Goal: Task Accomplishment & Management: Use online tool/utility

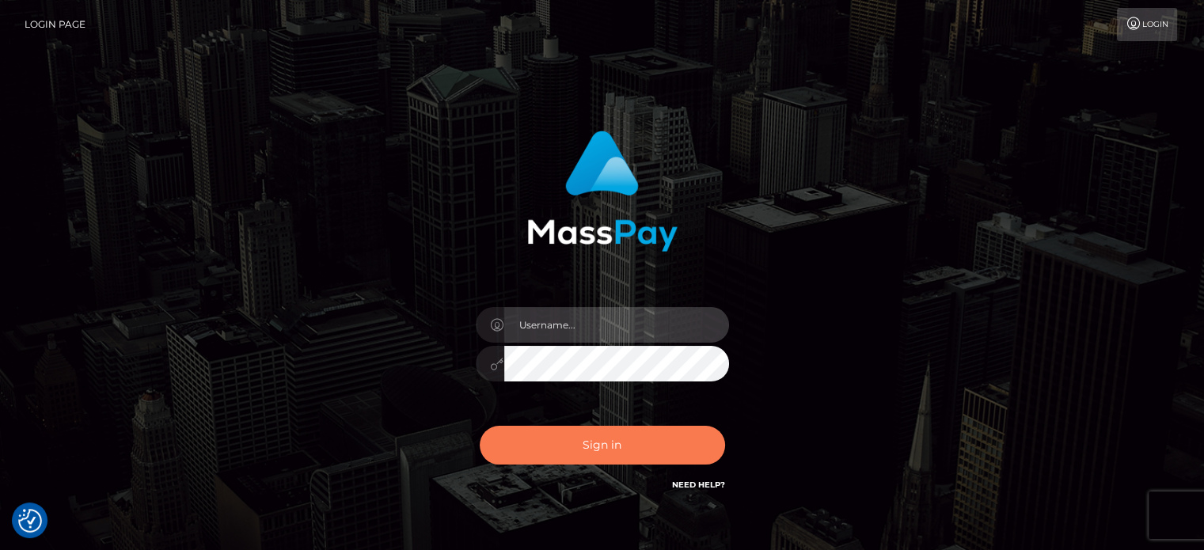
type input "kristy.ai"
click at [599, 452] on button "Sign in" at bounding box center [602, 445] width 245 height 39
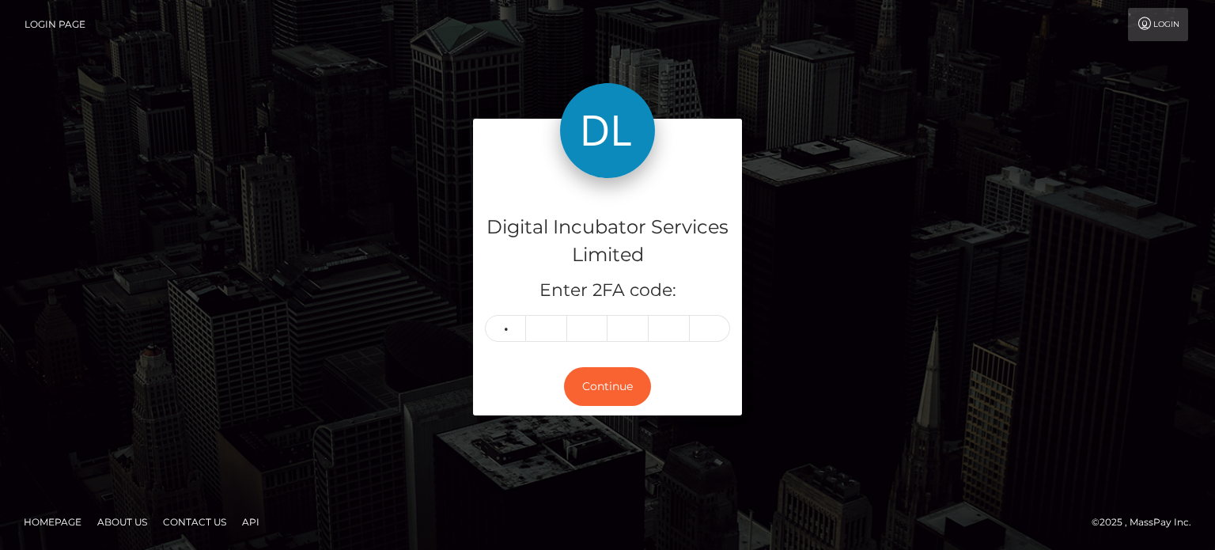
type input "9"
type input "7"
type input "5"
type input "1"
type input "2"
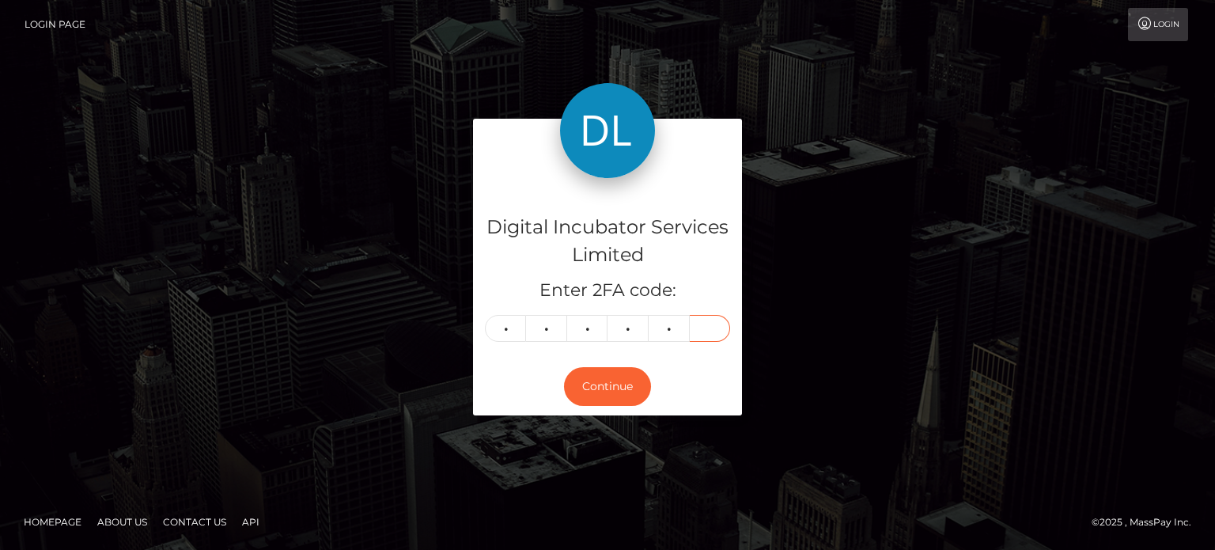
type input "9"
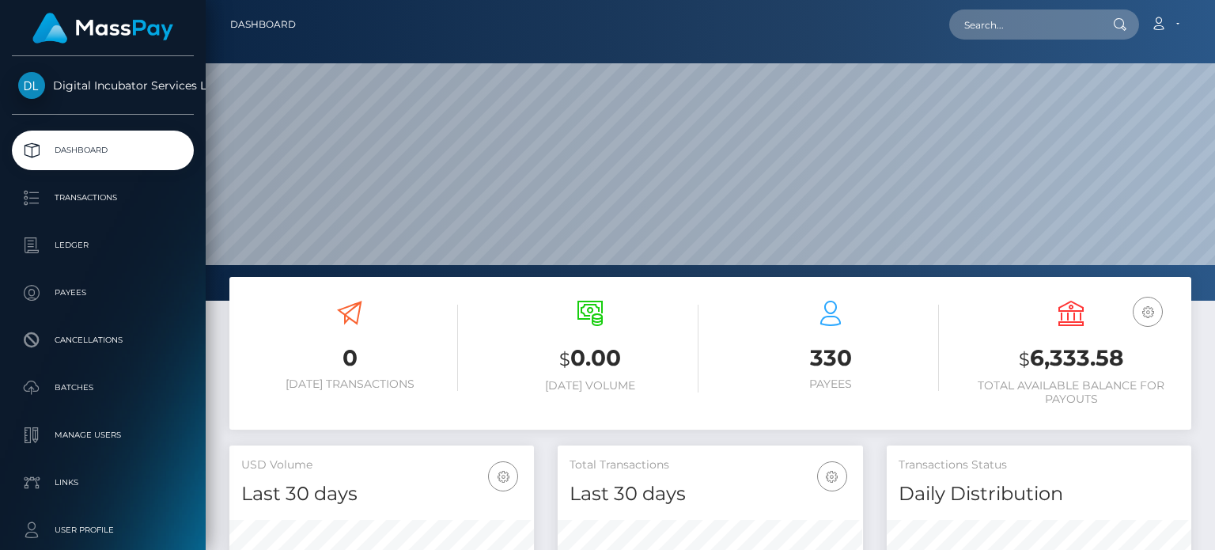
scroll to position [280, 304]
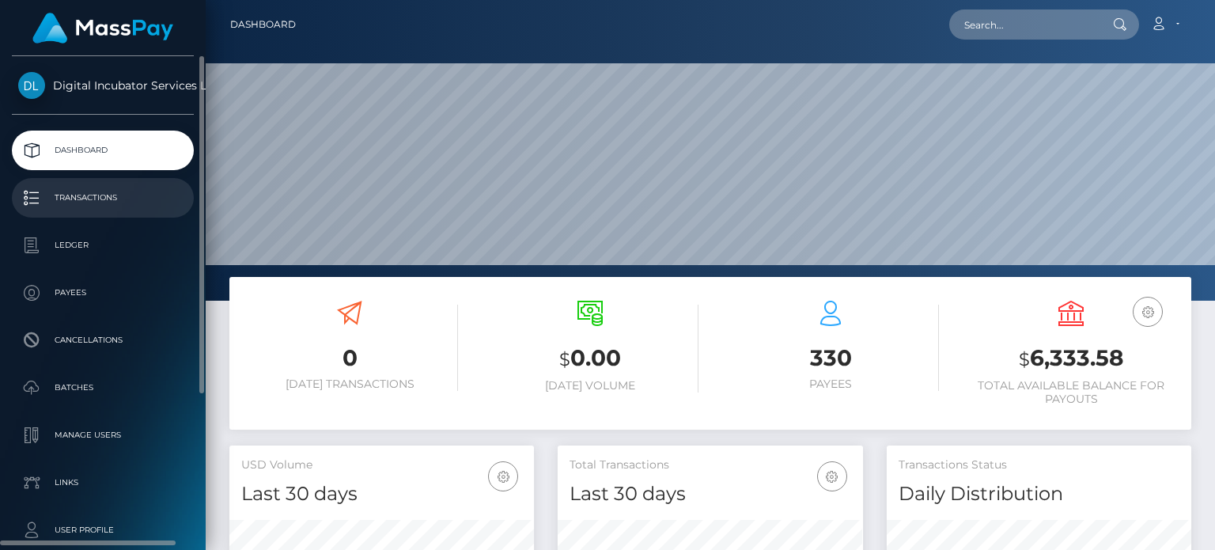
click at [106, 205] on p "Transactions" at bounding box center [102, 198] width 169 height 24
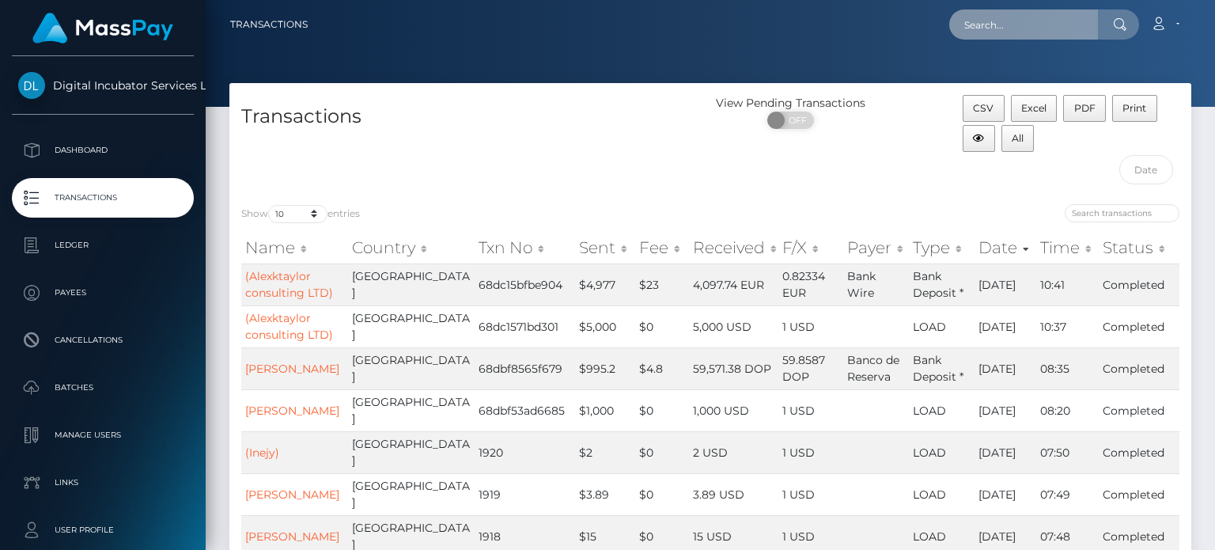
click at [974, 19] on input "text" at bounding box center [1024, 24] width 149 height 30
click at [1016, 28] on input "Abigal" at bounding box center [1024, 24] width 149 height 30
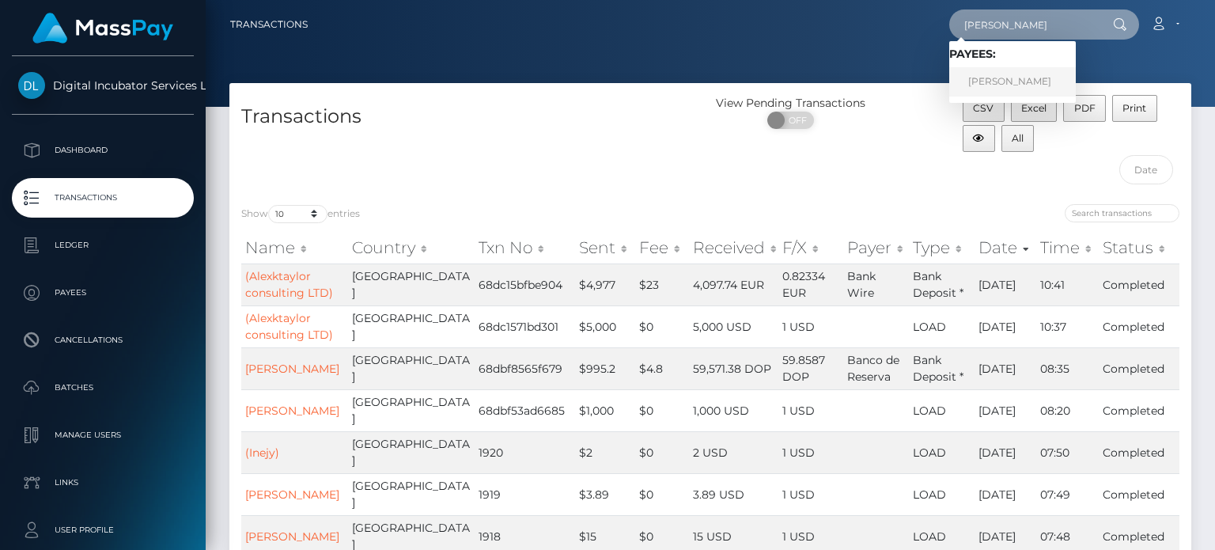
type input "Abigail"
click at [1011, 87] on link "Abigail Riley" at bounding box center [1013, 81] width 127 height 29
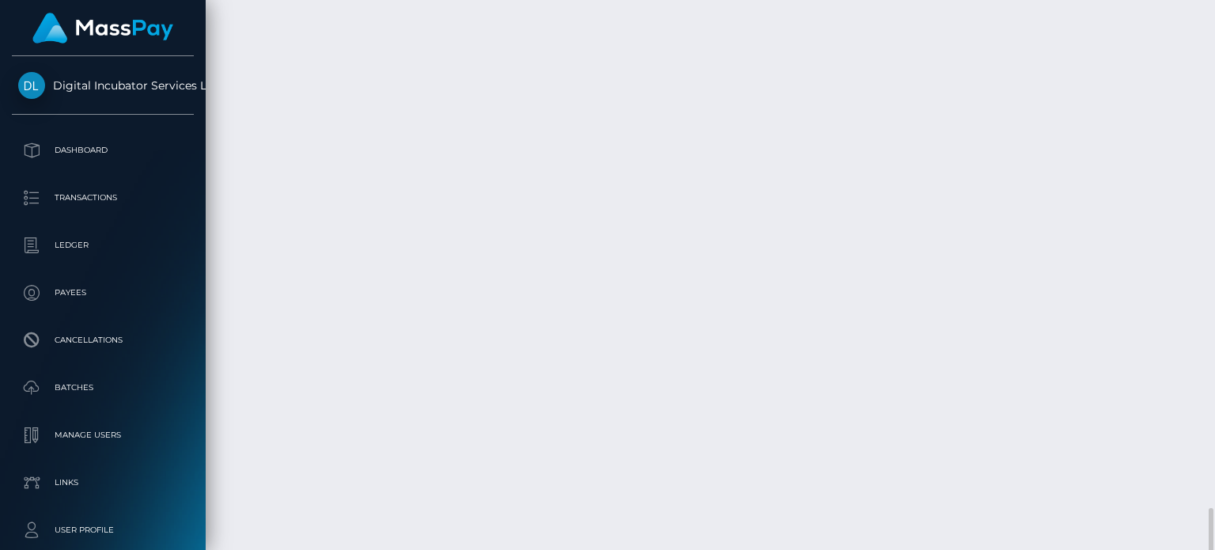
scroll to position [3482, 0]
drag, startPoint x: 544, startPoint y: 343, endPoint x: 361, endPoint y: 341, distance: 182.8
drag, startPoint x: 375, startPoint y: 338, endPoint x: 549, endPoint y: 332, distance: 174.2
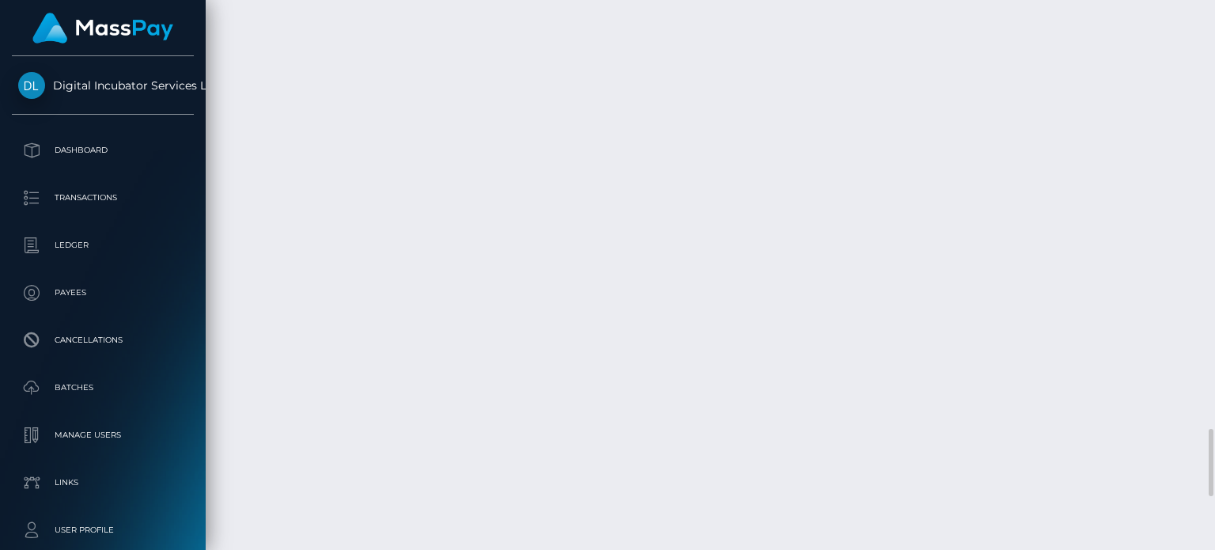
copy tr "12:08PM Invoice#5 August Sales calls"
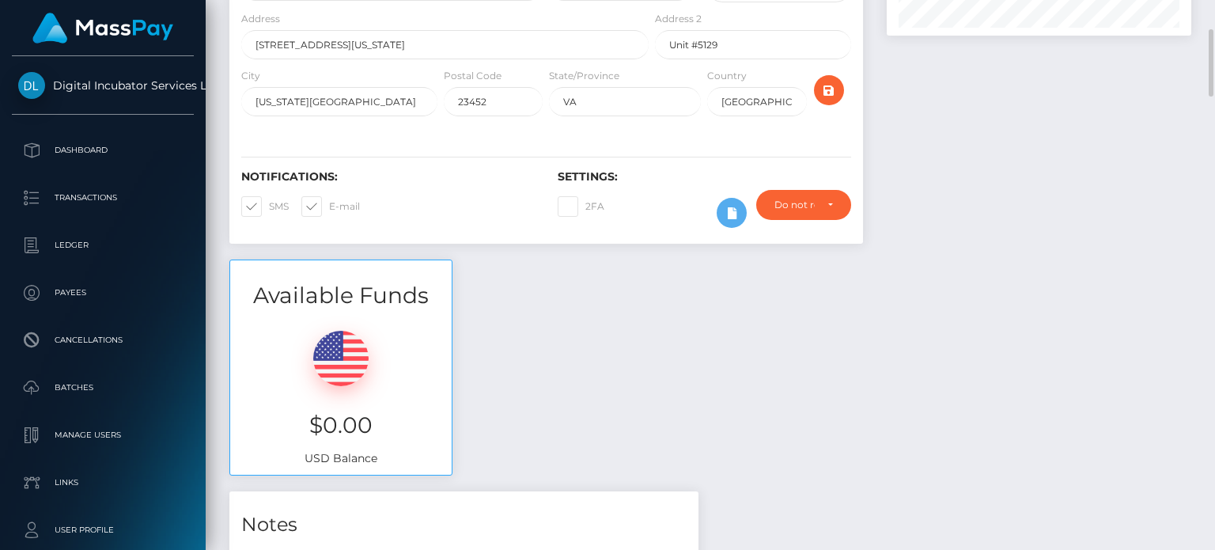
scroll to position [0, 0]
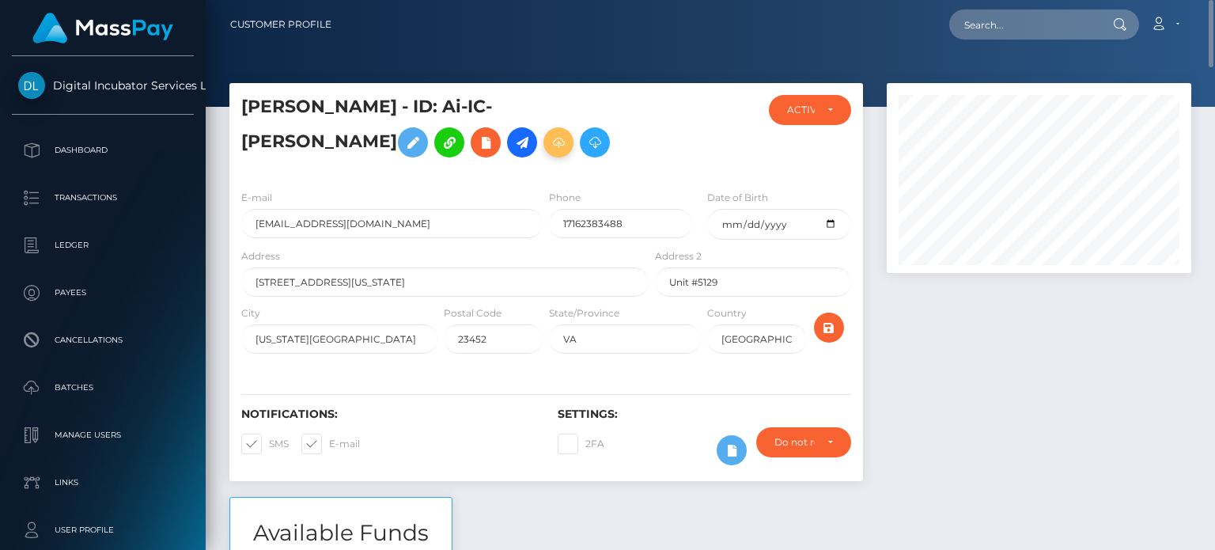
click at [549, 153] on icon at bounding box center [558, 143] width 19 height 20
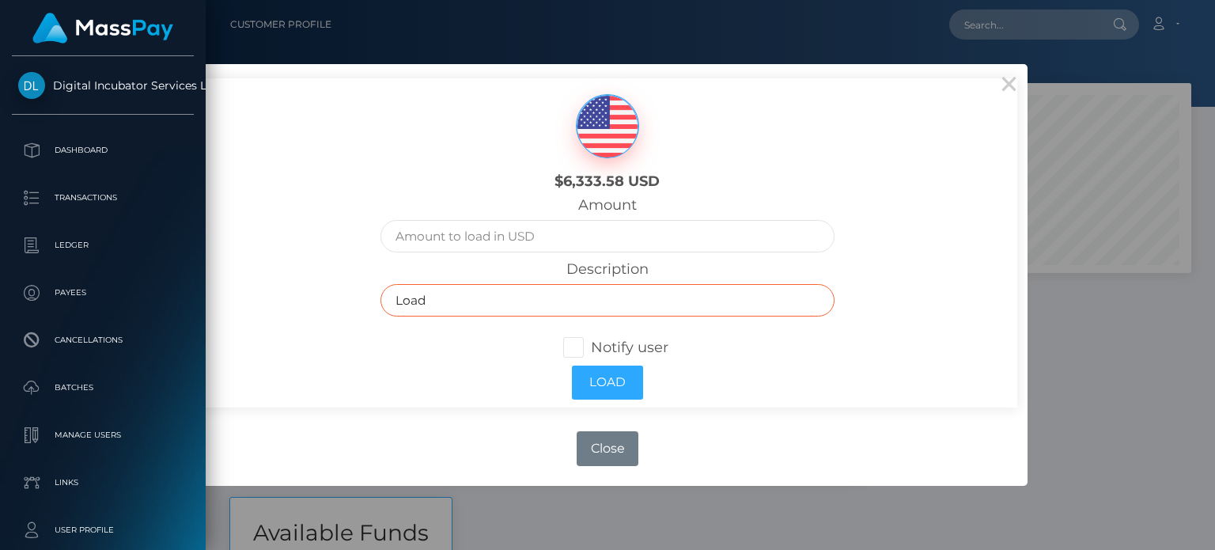
drag, startPoint x: 488, startPoint y: 301, endPoint x: 358, endPoint y: 290, distance: 131.0
click at [361, 298] on div "$6,333.58 USD Amount Description Load Notify user Load" at bounding box center [607, 242] width 819 height 329
paste input "12:08PM Invoice#5 August Sales calls"
drag, startPoint x: 466, startPoint y: 303, endPoint x: 393, endPoint y: 303, distance: 72.8
click at [393, 303] on input "12:08PM Invoice#5 August Sales calls" at bounding box center [608, 300] width 454 height 32
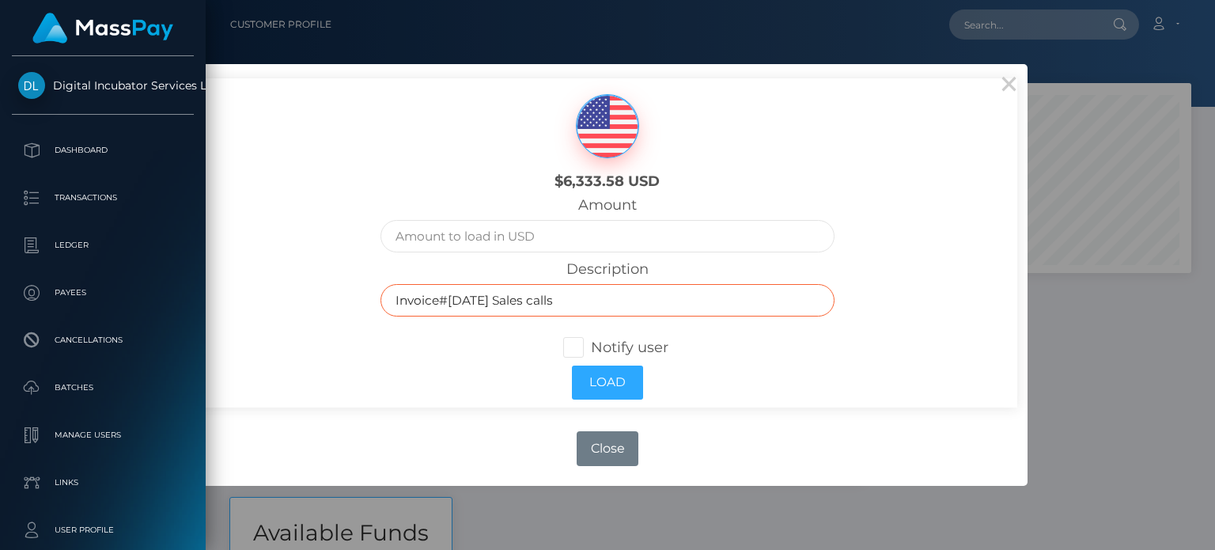
click at [451, 302] on input "Invoice#5 August Sales calls" at bounding box center [608, 300] width 454 height 32
type input "Invoice#6 September Sales calls"
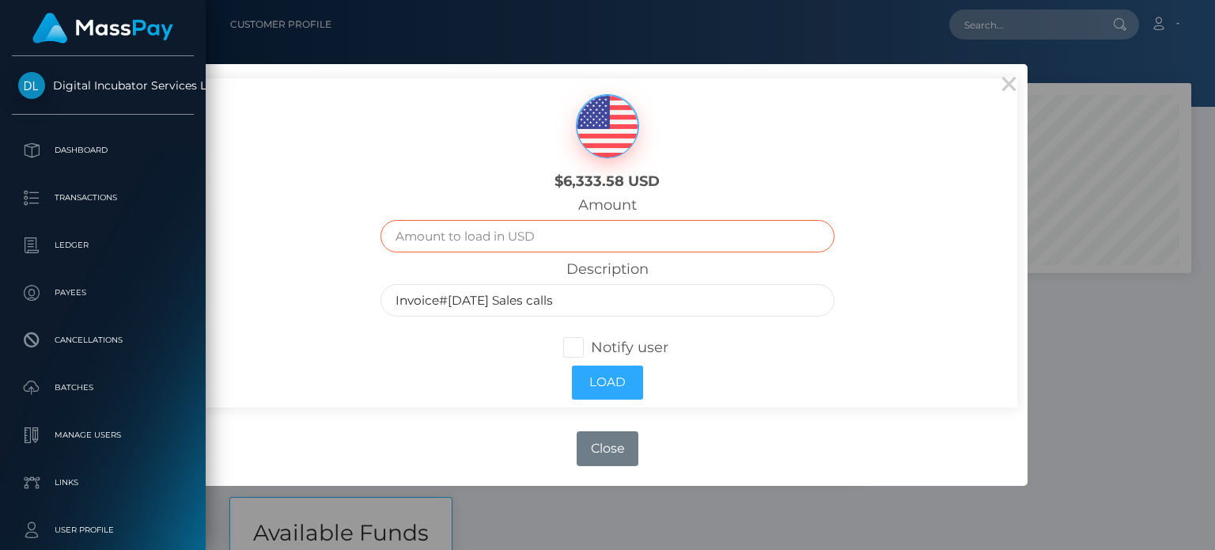
click at [402, 238] on input "text" at bounding box center [608, 236] width 454 height 32
type input "25.00"
click at [591, 347] on span at bounding box center [591, 347] width 0 height 17
click at [575, 347] on input "Notify user" at bounding box center [580, 346] width 10 height 10
checkbox input "true"
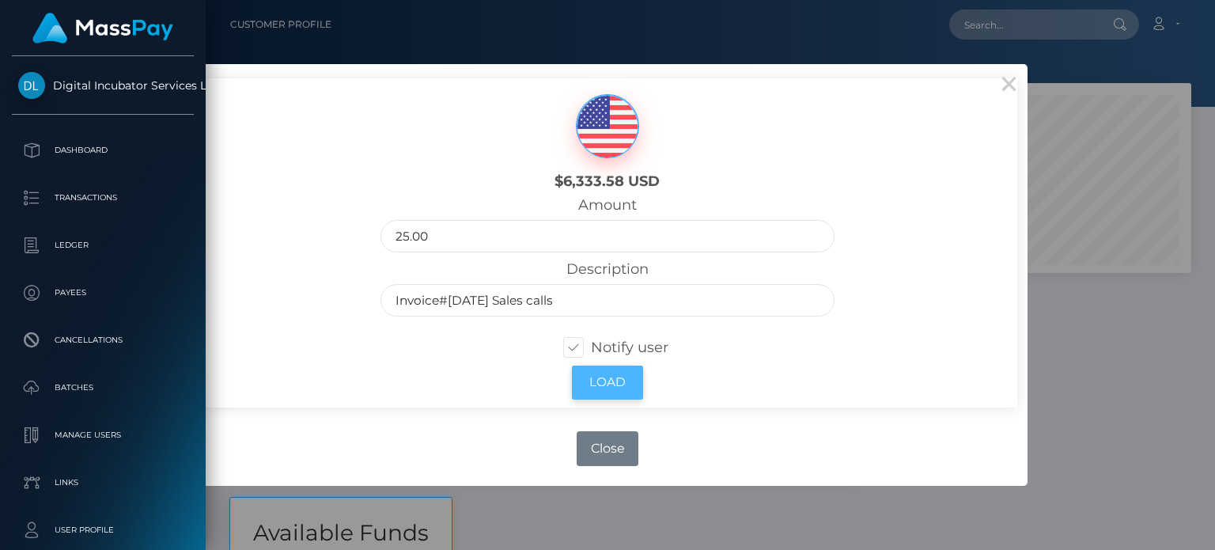
click at [612, 388] on button "Load" at bounding box center [607, 383] width 71 height 34
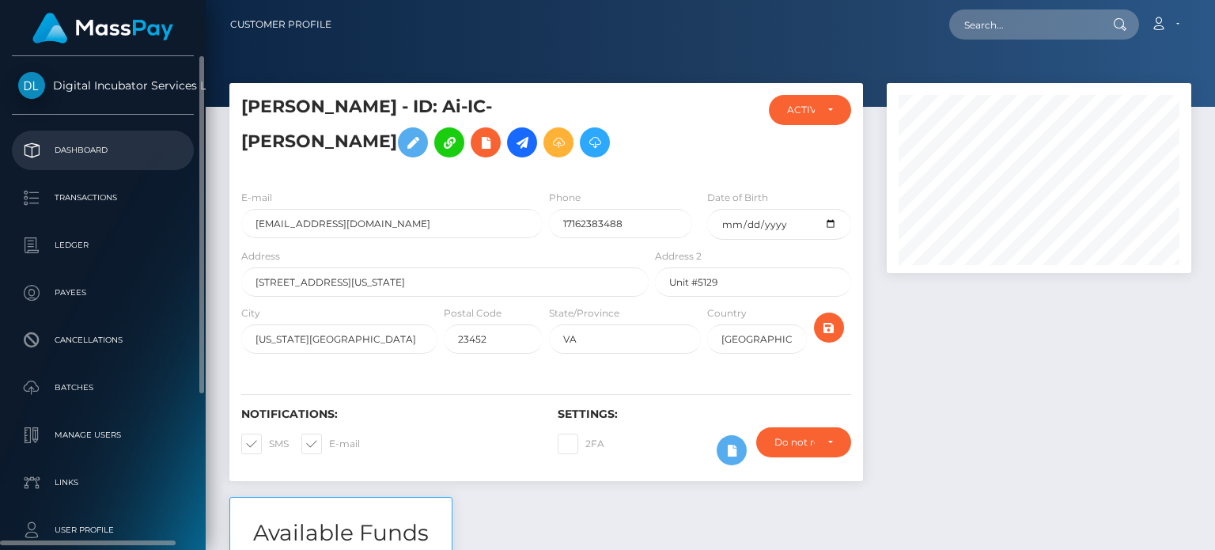
click at [85, 151] on p "Dashboard" at bounding box center [102, 150] width 169 height 24
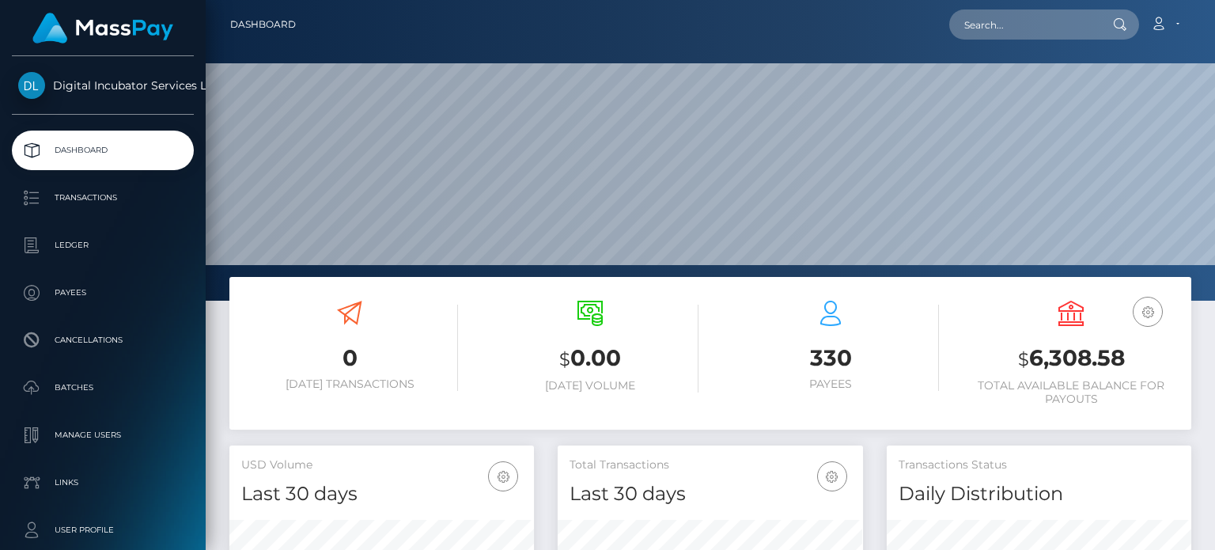
scroll to position [280, 304]
click at [1026, 21] on input "text" at bounding box center [1024, 24] width 149 height 30
type input "Lindsey Roberts"
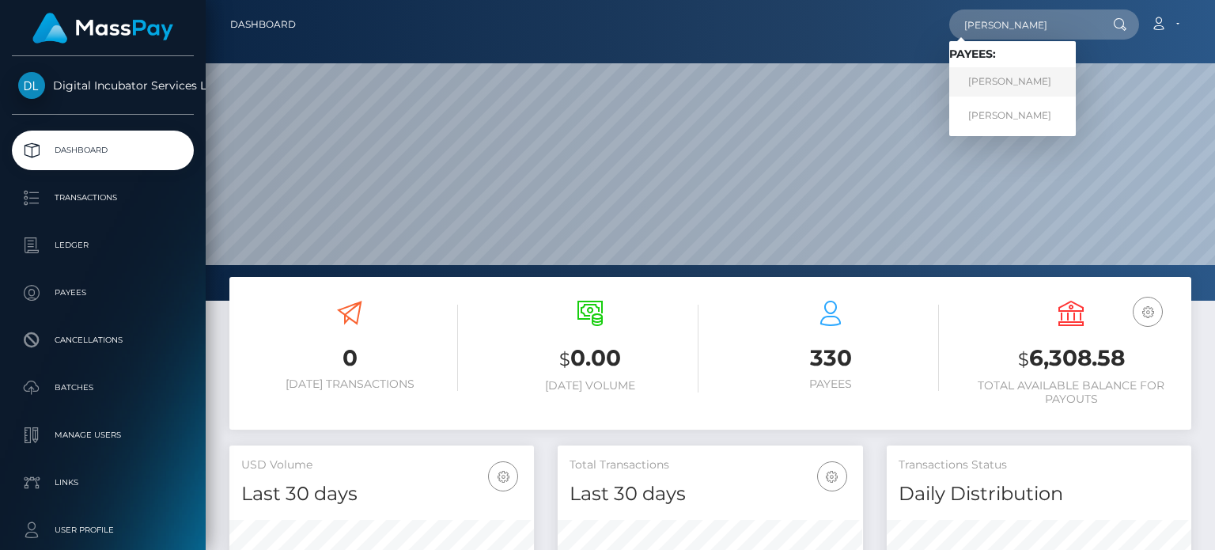
click at [1002, 85] on link "Lindsey Roberts" at bounding box center [1013, 81] width 127 height 29
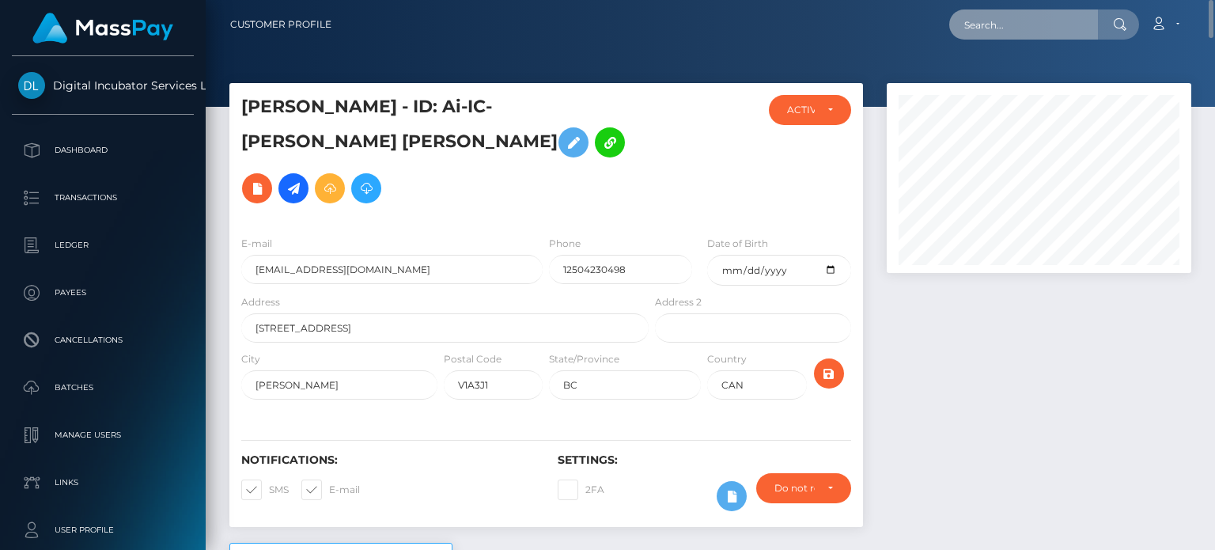
click at [977, 25] on input "text" at bounding box center [1024, 24] width 149 height 30
type input "Lindsey Roberts"
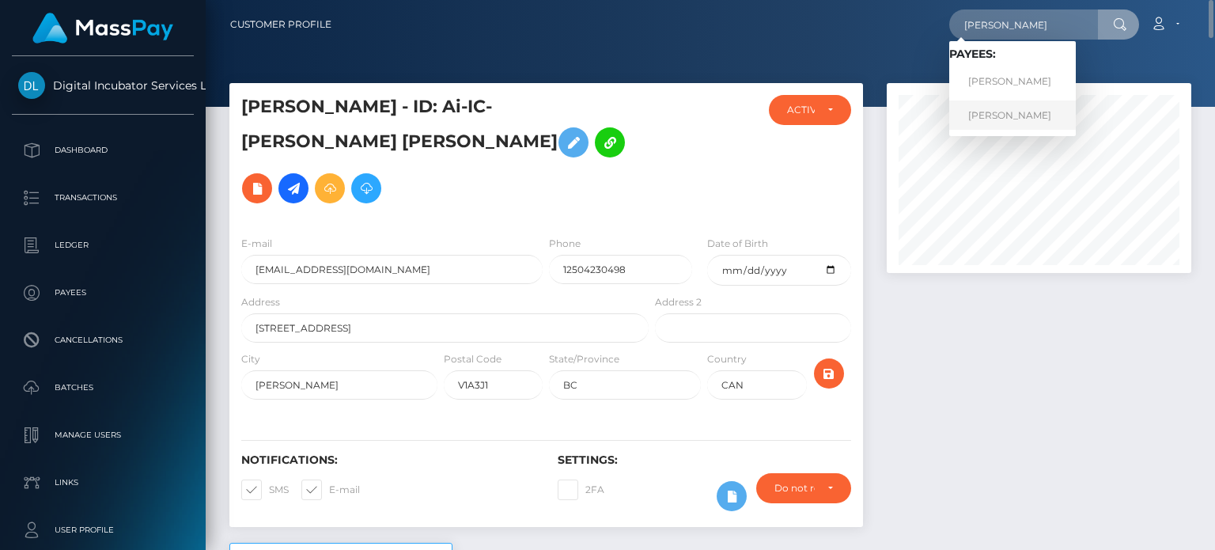
click at [1024, 118] on link "Lindsey Roberts" at bounding box center [1013, 115] width 127 height 29
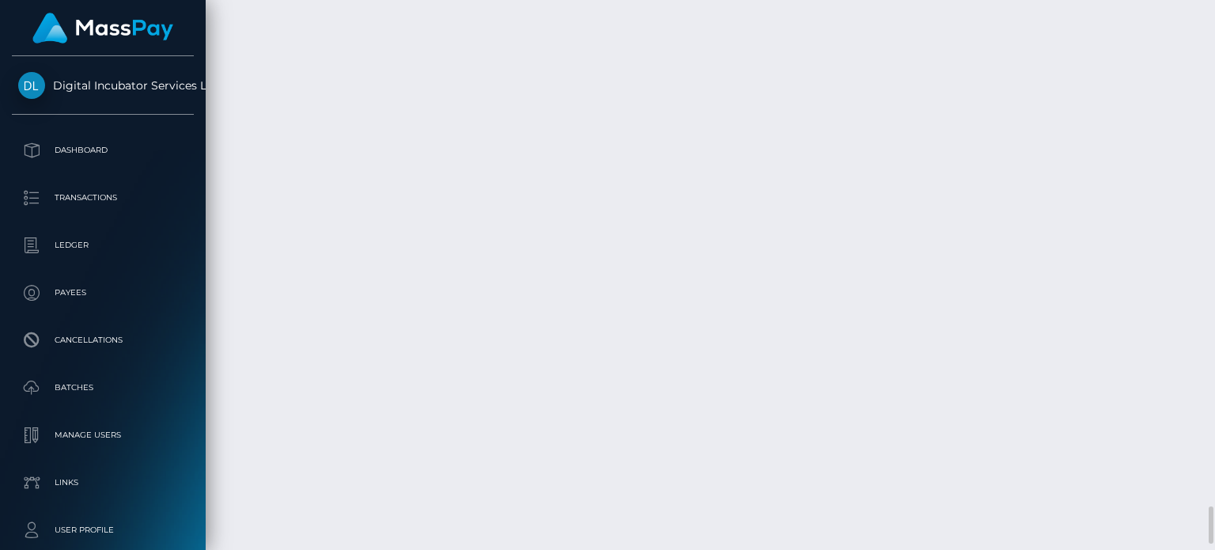
scroll to position [7458, 0]
drag, startPoint x: 708, startPoint y: 305, endPoint x: 378, endPoint y: 300, distance: 330.0
copy tr "Invoice #1110 [DATE] marketing services $2500.00"
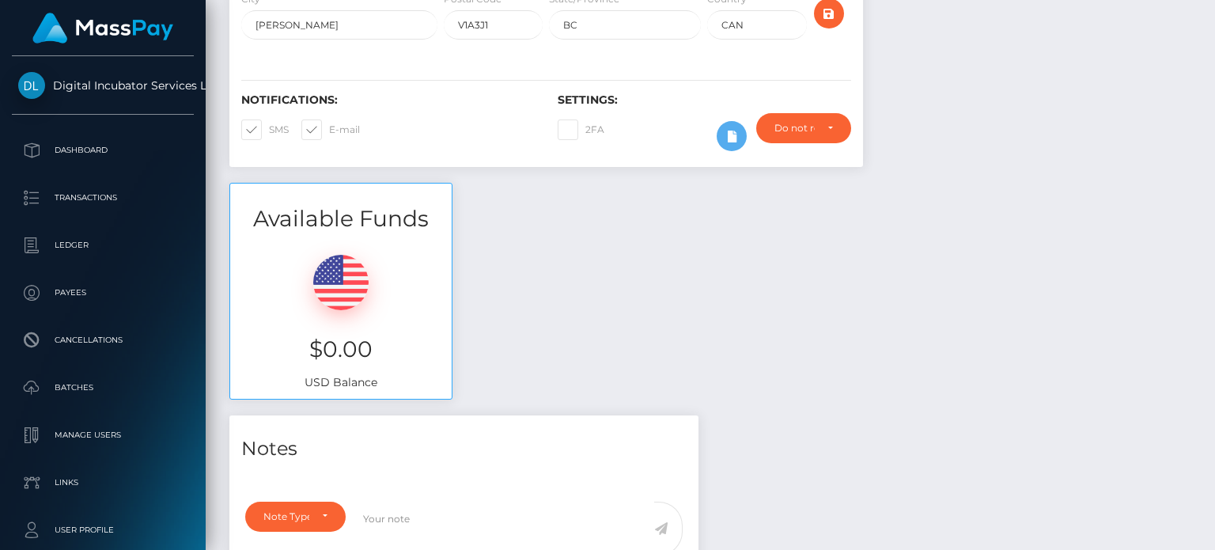
scroll to position [0, 0]
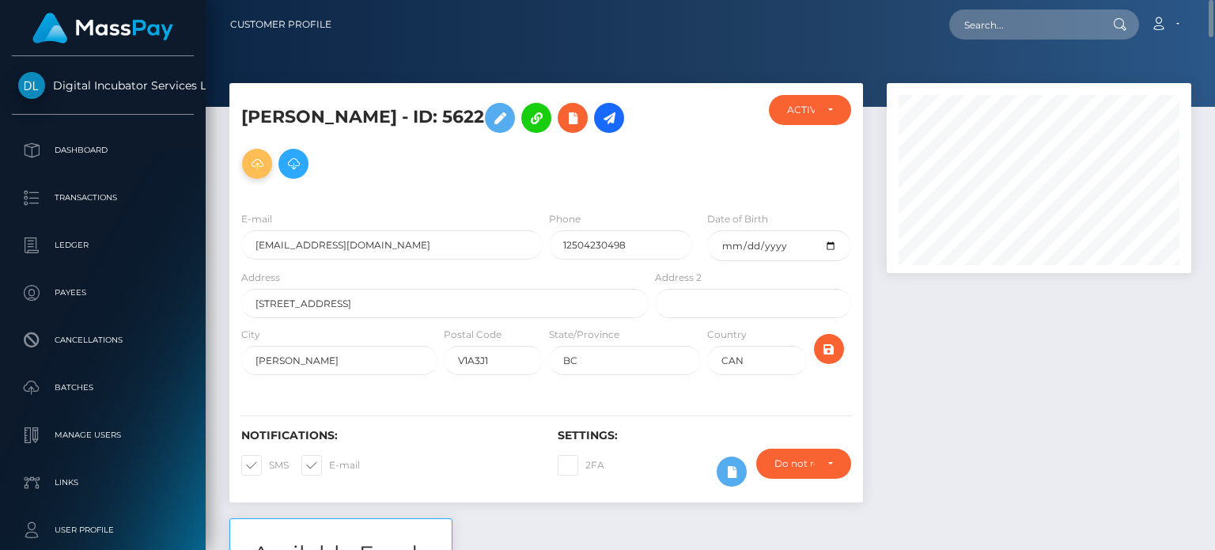
click at [256, 166] on icon at bounding box center [257, 164] width 19 height 20
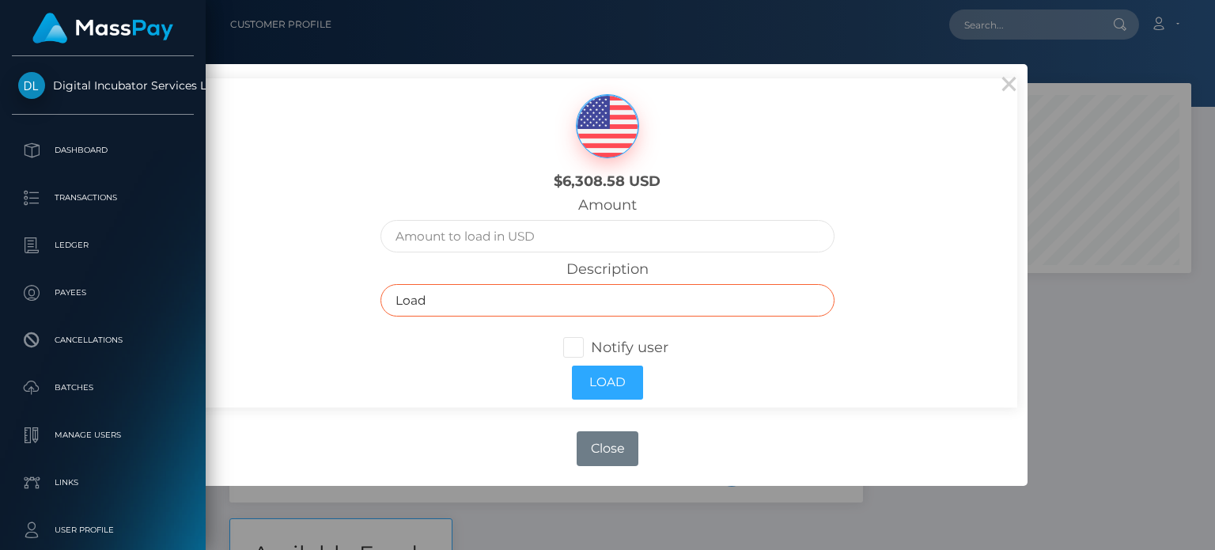
drag, startPoint x: 503, startPoint y: 306, endPoint x: 373, endPoint y: 306, distance: 129.8
click at [373, 306] on div "Description Load" at bounding box center [608, 292] width 478 height 64
paste input "Invoice #1110 August 2025 marketing services $2500.00"
click at [498, 305] on input "Invoice #1110 August 2025 marketing services $2500.00" at bounding box center [608, 300] width 454 height 32
click at [541, 304] on input "Invoice #1111 August 2025 marketing services $2500.00" at bounding box center [608, 300] width 454 height 32
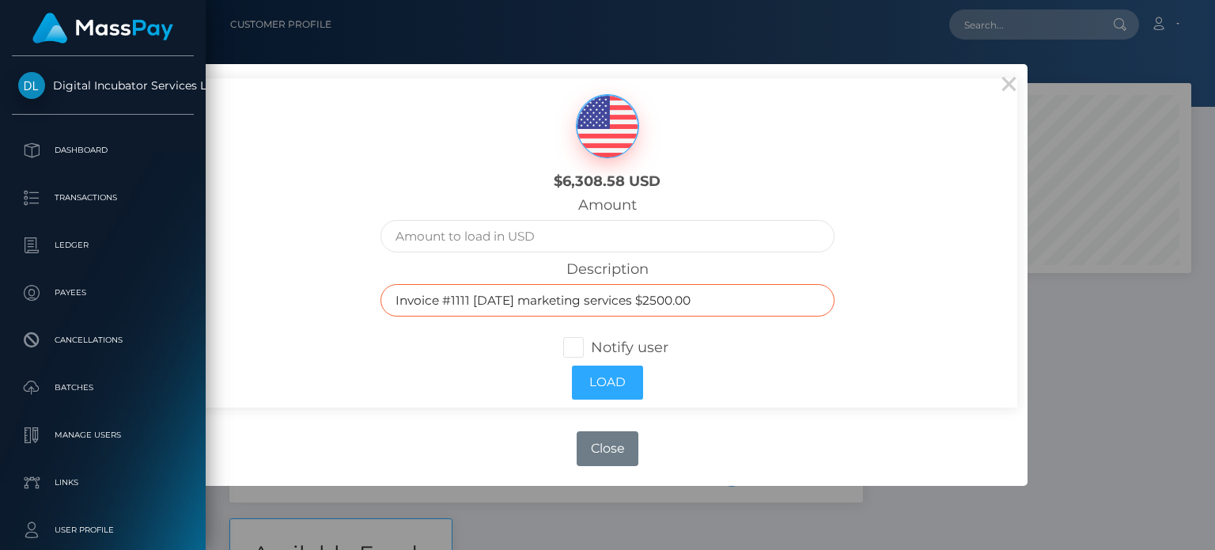
type input "Invoice #1111 September 2025 marketing services $2500.00"
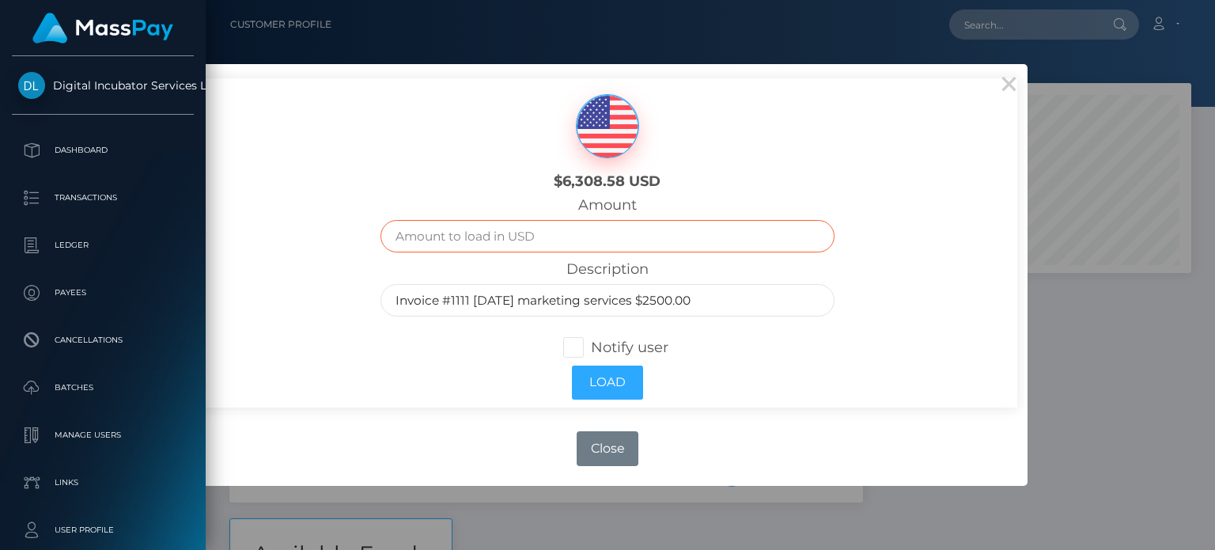
click at [544, 237] on input "text" at bounding box center [608, 236] width 454 height 32
type input "2500.00"
click at [339, 135] on div "$6,308.58 USD" at bounding box center [608, 137] width 683 height 119
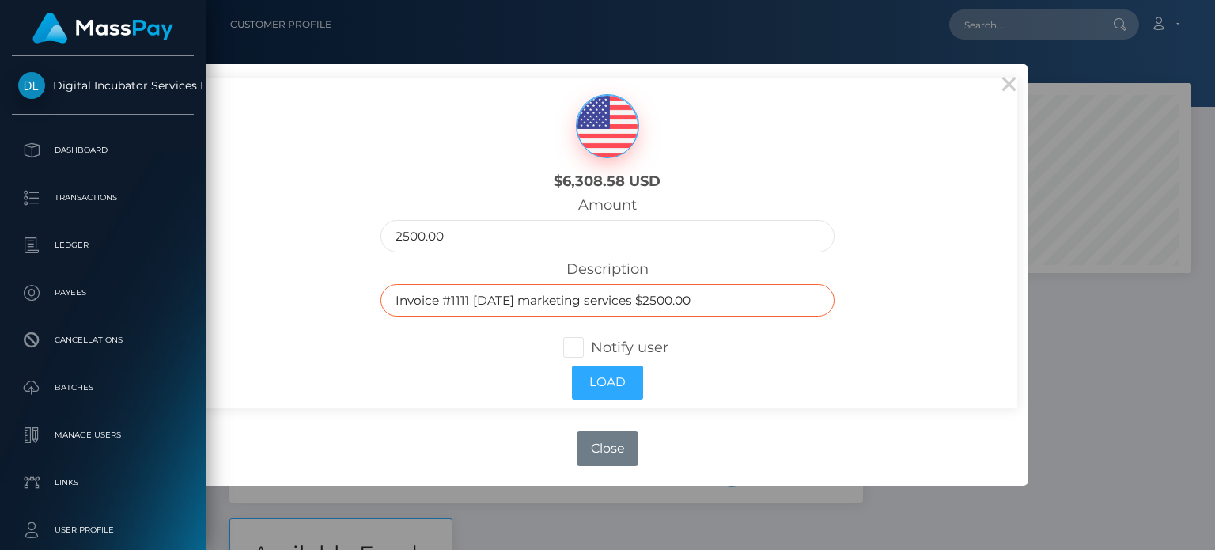
click at [416, 303] on input "Invoice #1111 September 2025 marketing services $2500.00" at bounding box center [608, 300] width 454 height 32
type input "Invoice #1111 September 2025 marketing services $2500.00"
click at [591, 350] on span at bounding box center [591, 347] width 0 height 17
click at [575, 350] on input "Notify user" at bounding box center [580, 346] width 10 height 10
checkbox input "true"
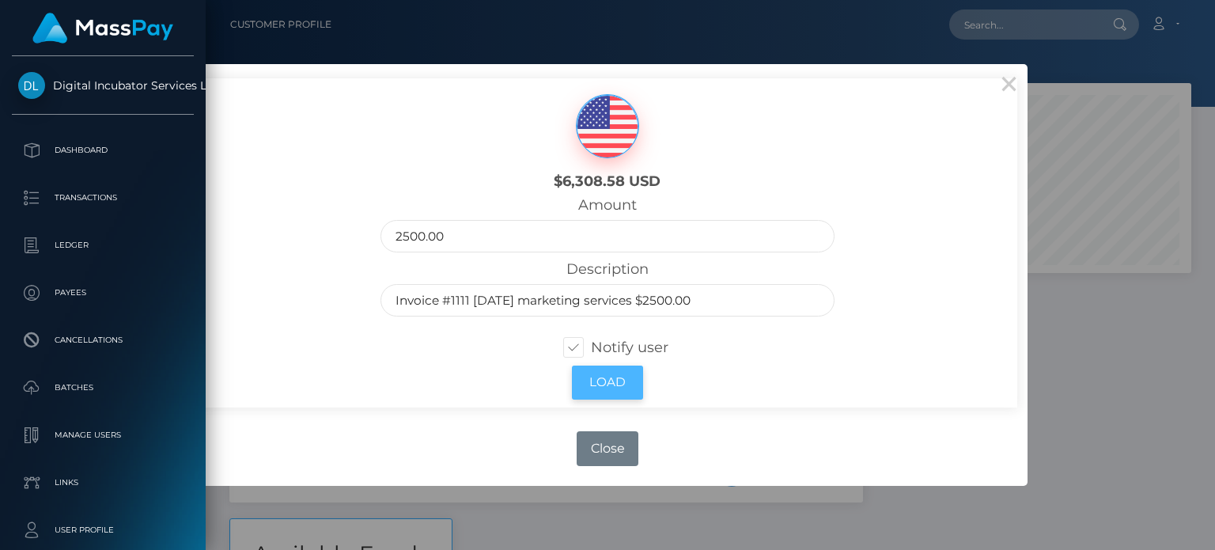
click at [627, 381] on button "Load" at bounding box center [607, 383] width 71 height 34
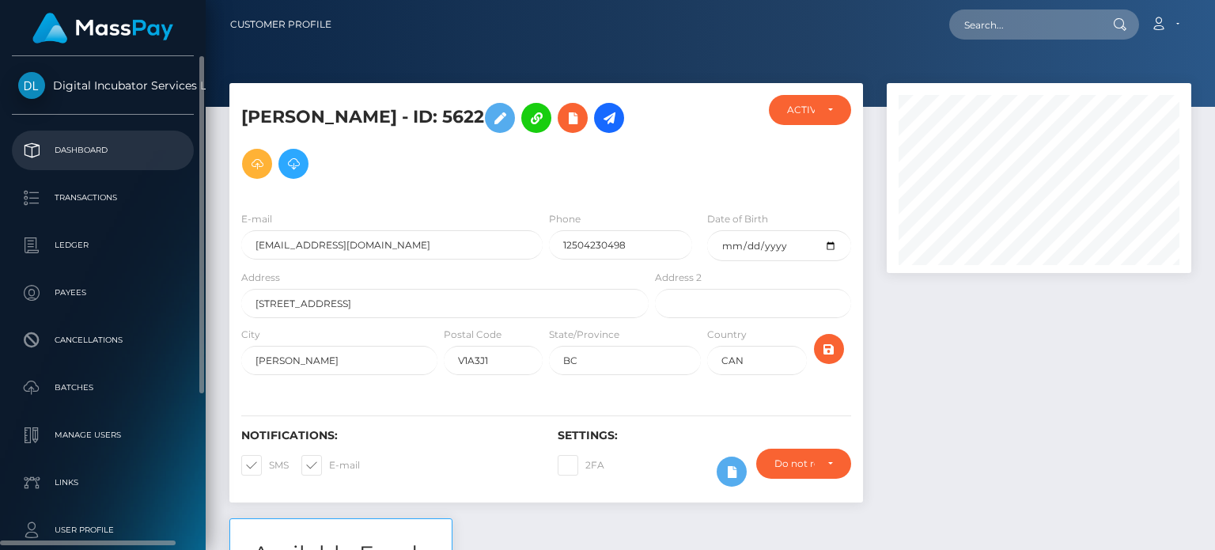
click at [89, 152] on p "Dashboard" at bounding box center [102, 150] width 169 height 24
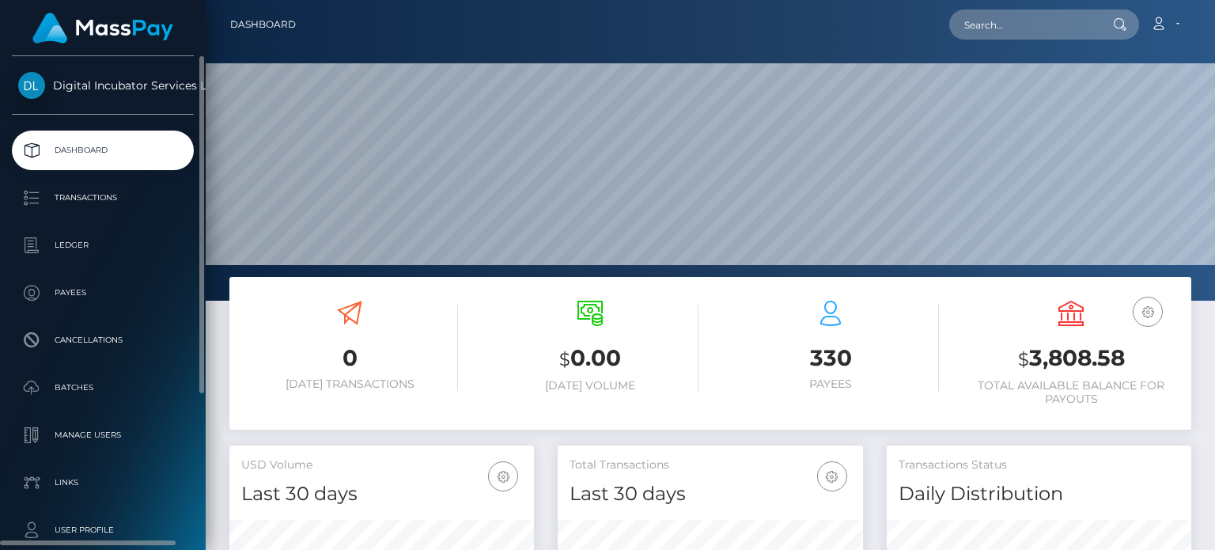
scroll to position [280, 304]
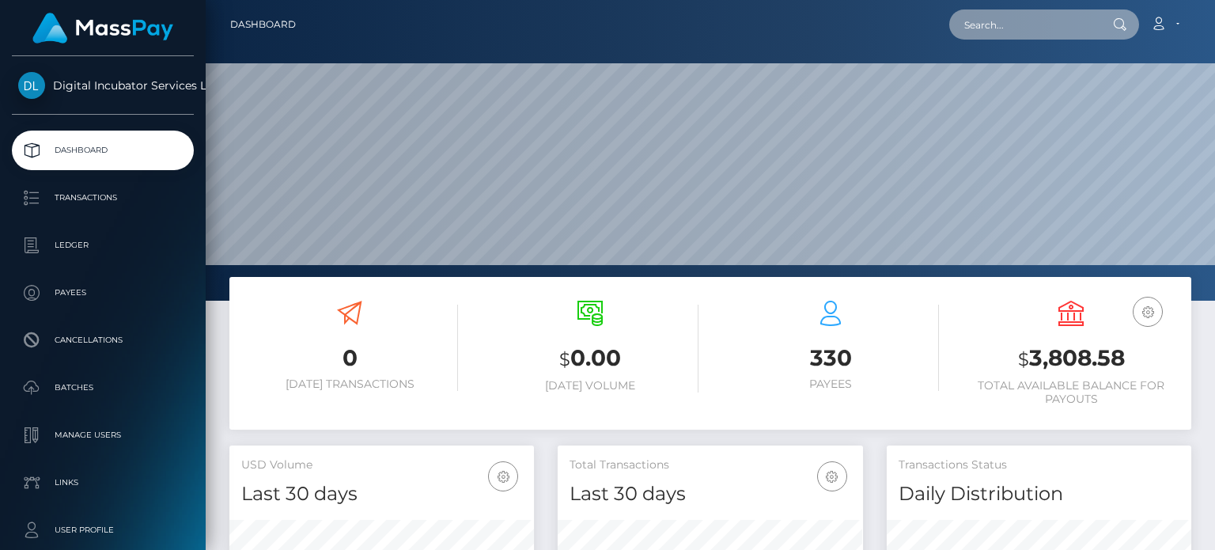
click at [977, 18] on input "text" at bounding box center [1024, 24] width 149 height 30
type input "kristy wood"
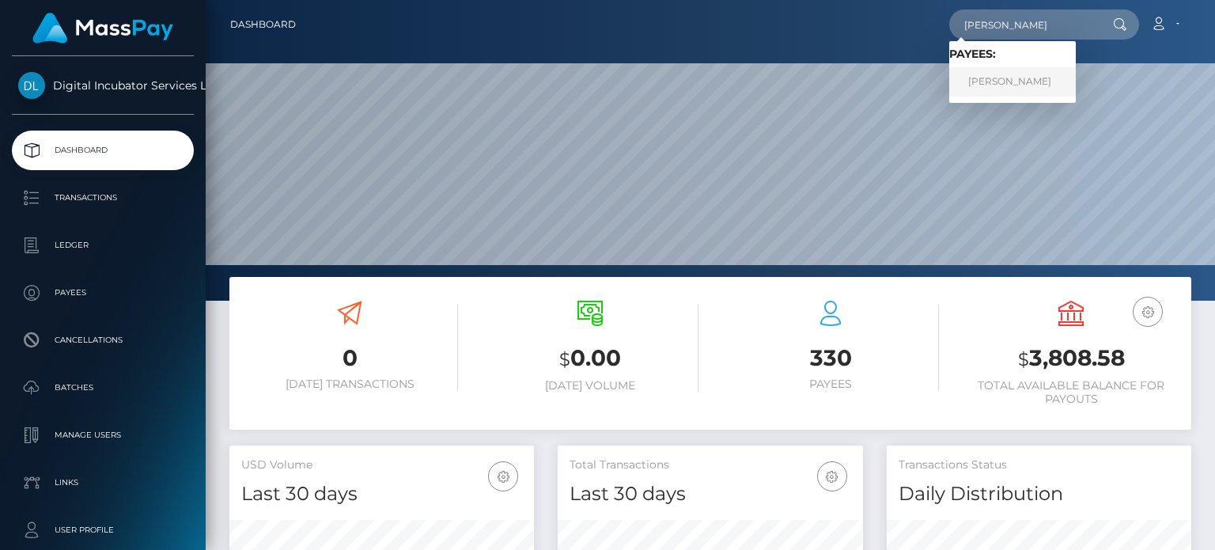
click at [984, 85] on link "Kristy Wood" at bounding box center [1013, 81] width 127 height 29
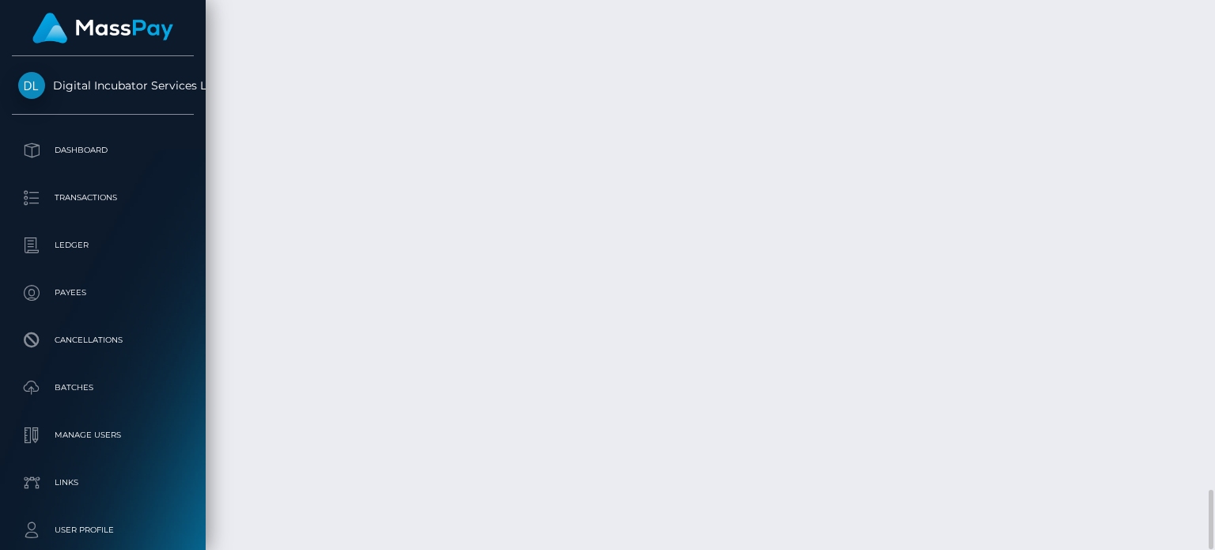
scroll to position [3798, 0]
drag, startPoint x: 608, startPoint y: 294, endPoint x: 386, endPoint y: 275, distance: 222.5
drag, startPoint x: 608, startPoint y: 297, endPoint x: 381, endPoint y: 282, distance: 226.8
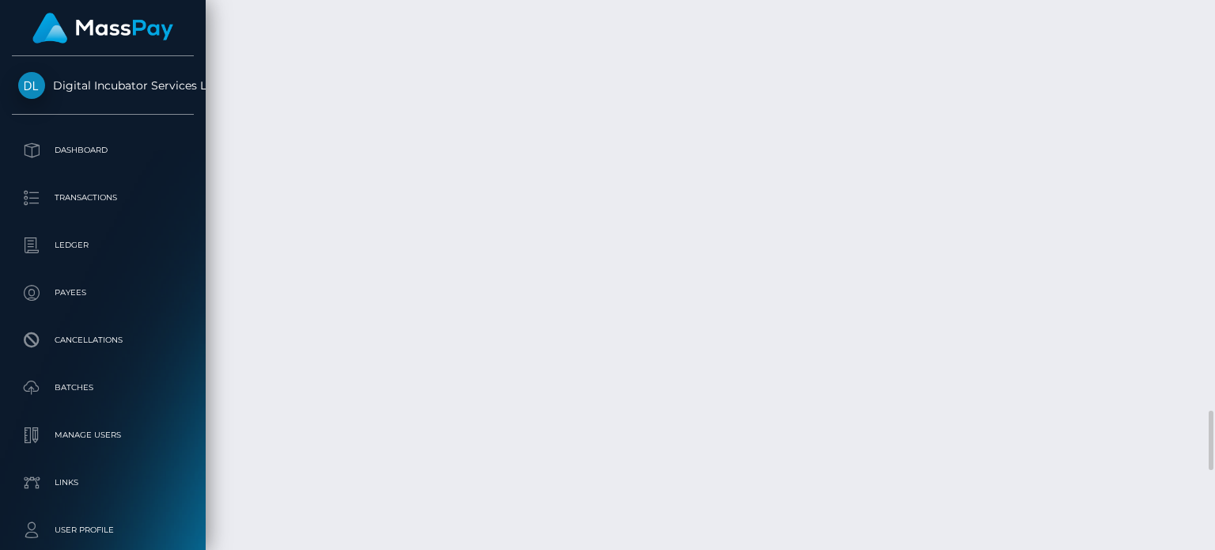
copy td "Invoice 6 [DATE]-[DATE] $2000.00"
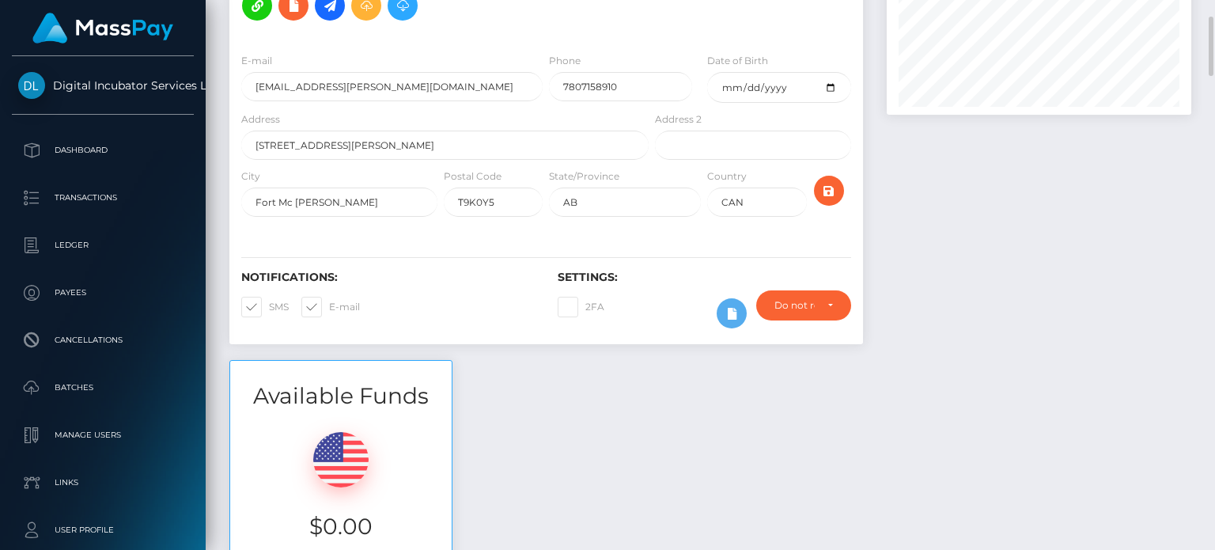
scroll to position [0, 0]
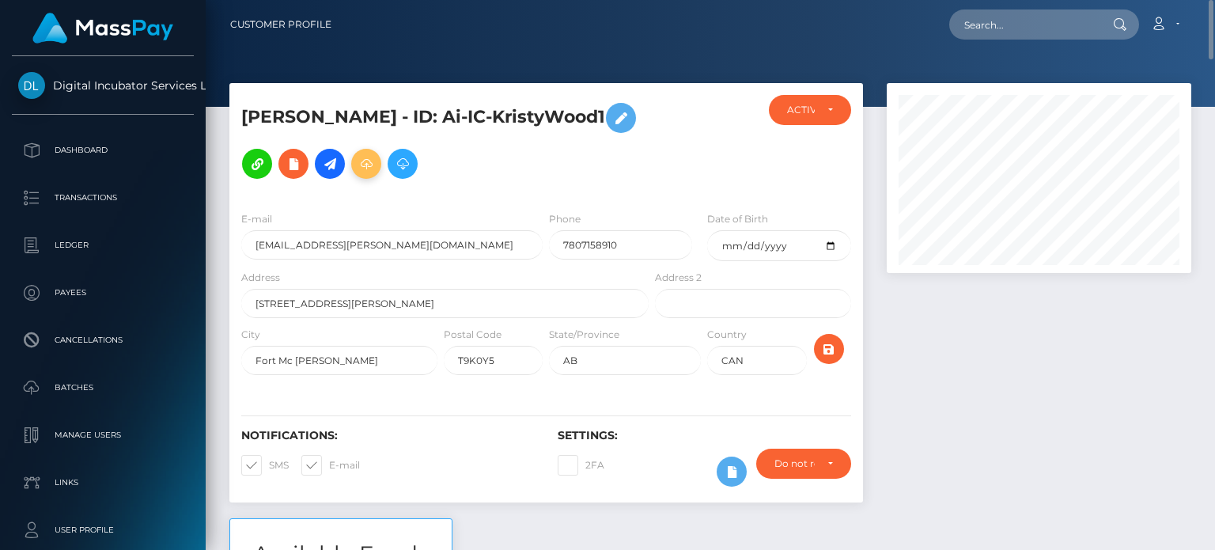
click at [357, 162] on icon at bounding box center [366, 164] width 19 height 20
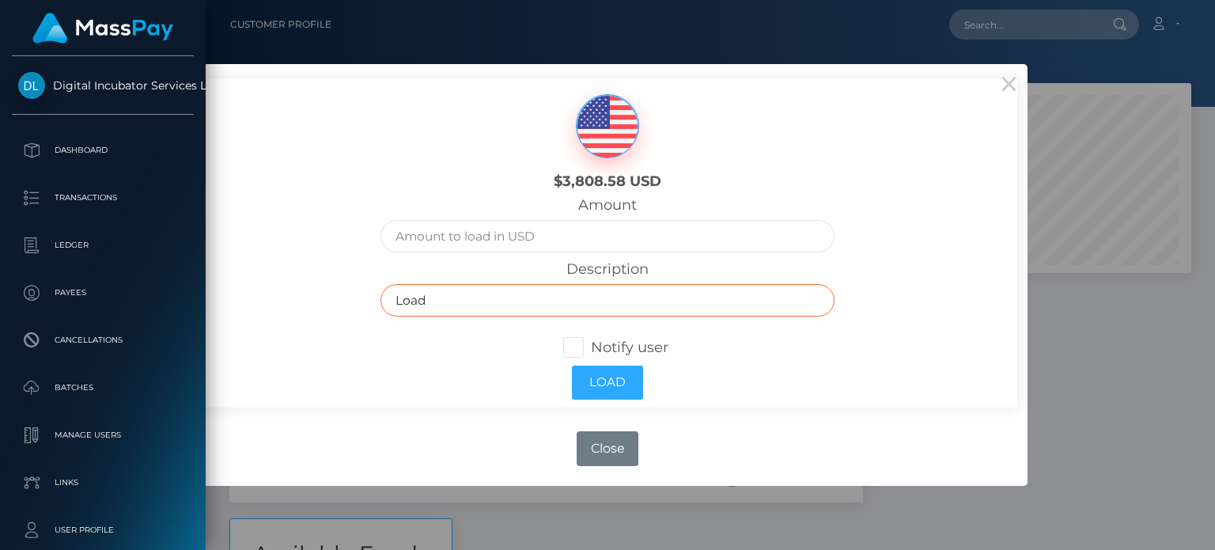
drag, startPoint x: 491, startPoint y: 297, endPoint x: 374, endPoint y: 295, distance: 117.1
click at [374, 295] on div "Description Load" at bounding box center [608, 292] width 478 height 64
paste input "Invoice 6 [DATE]-[DATE] $2000.00"
click at [449, 301] on input "Invoice 6 [DATE]-[DATE] $2000.00" at bounding box center [608, 300] width 454 height 32
type input "Invoice 7 [DATE]- [DATE] $2000.00"
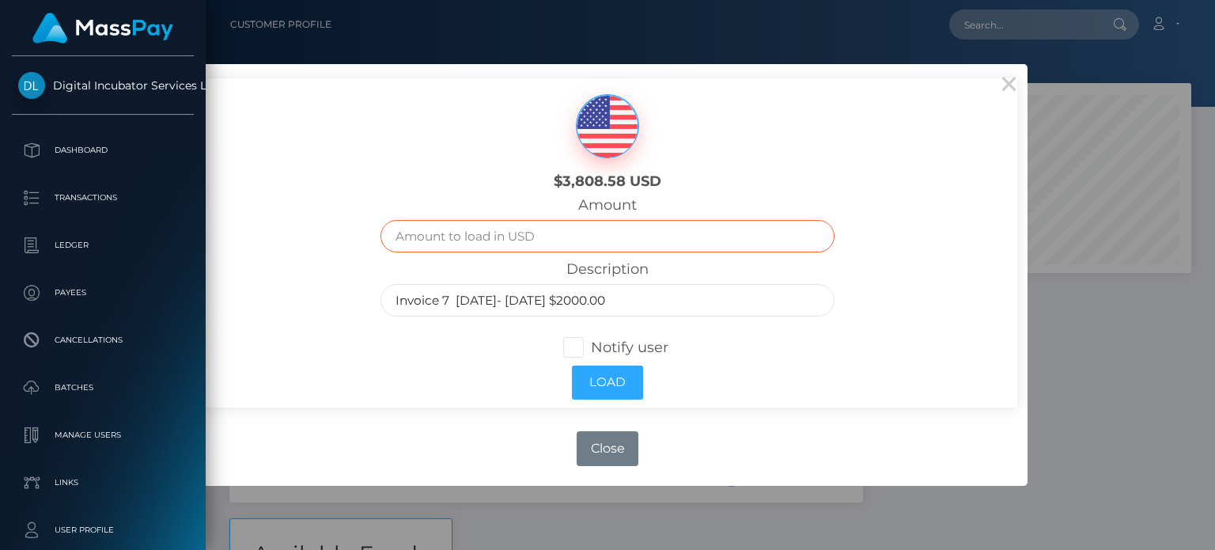
click at [478, 232] on input "text" at bounding box center [608, 236] width 454 height 32
type input "2000.00"
click at [591, 352] on span at bounding box center [591, 347] width 0 height 17
click at [575, 351] on input "Notify user" at bounding box center [580, 346] width 10 height 10
checkbox input "true"
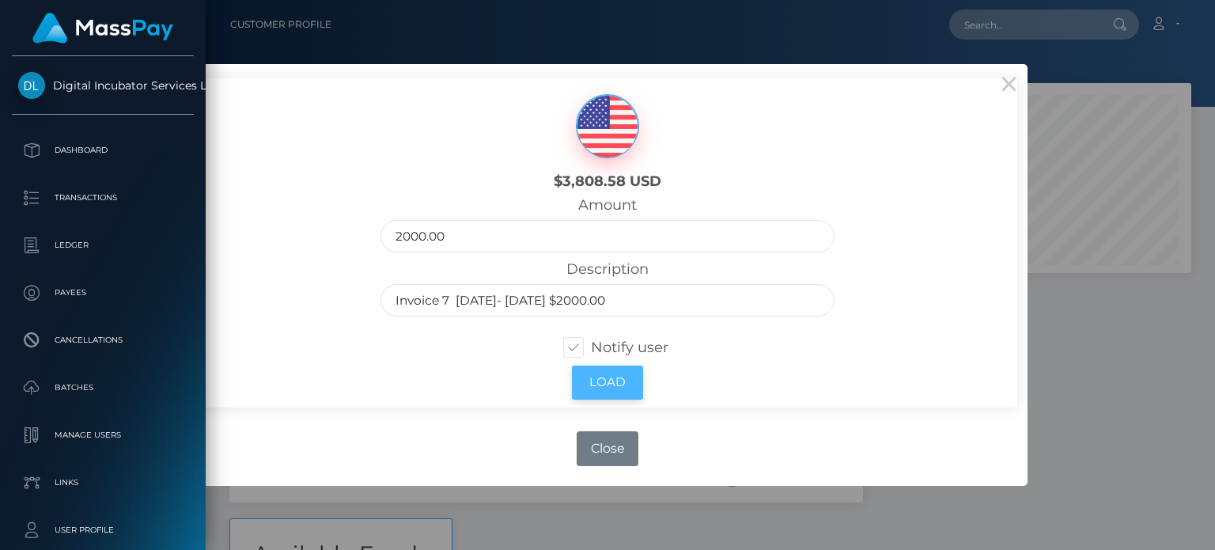
click at [620, 385] on button "Load" at bounding box center [607, 383] width 71 height 34
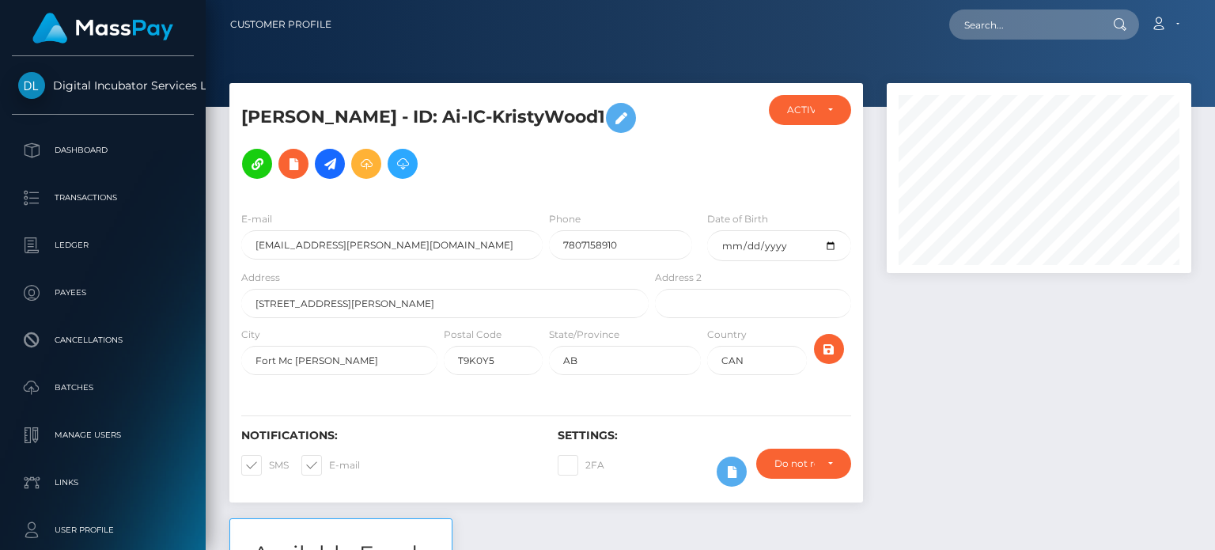
scroll to position [190, 304]
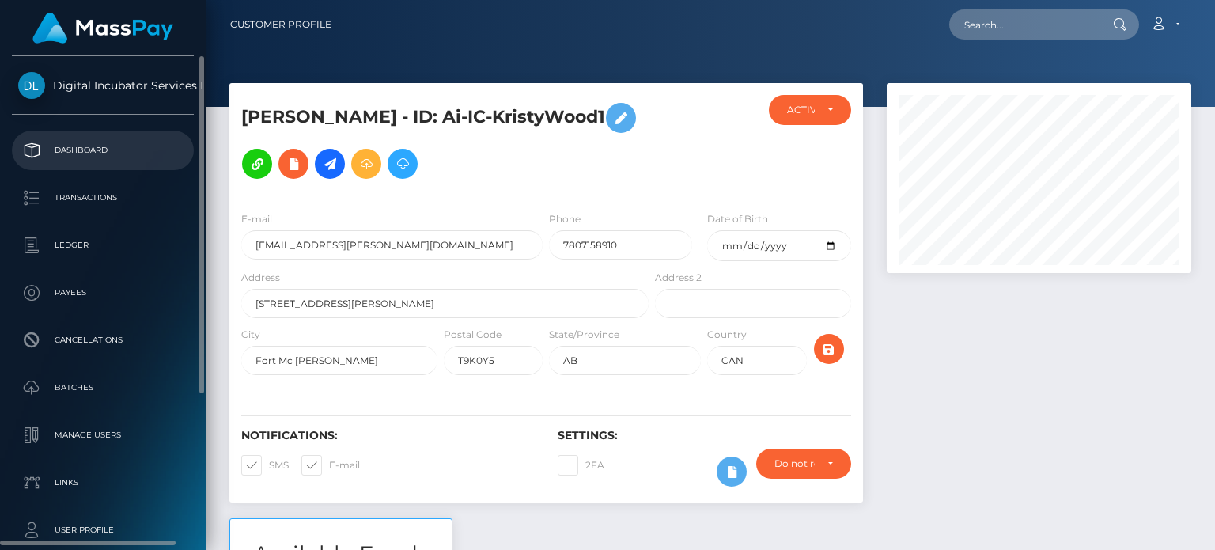
click at [62, 145] on p "Dashboard" at bounding box center [102, 150] width 169 height 24
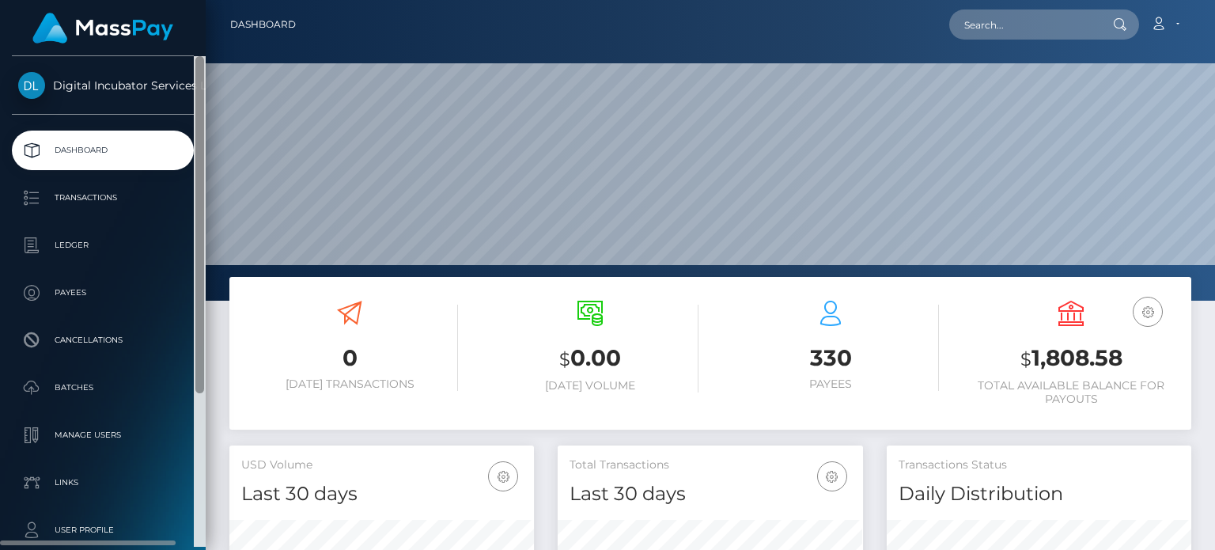
scroll to position [280, 304]
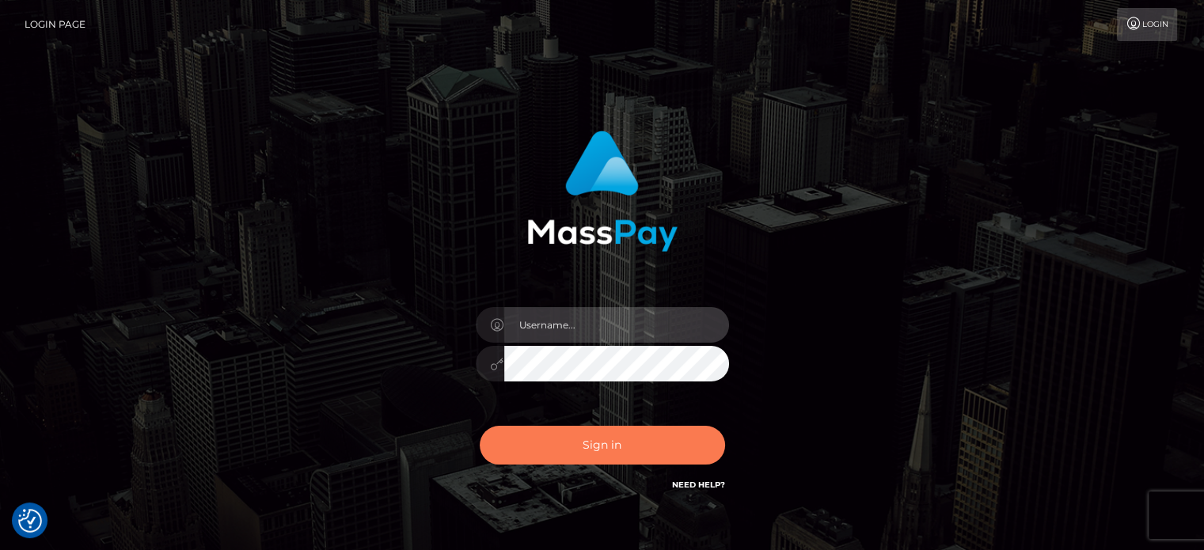
type input "[PERSON_NAME][URL]"
click at [608, 444] on button "Sign in" at bounding box center [602, 445] width 245 height 39
type input "kristy.ai"
click at [608, 444] on button "Sign in" at bounding box center [602, 445] width 245 height 39
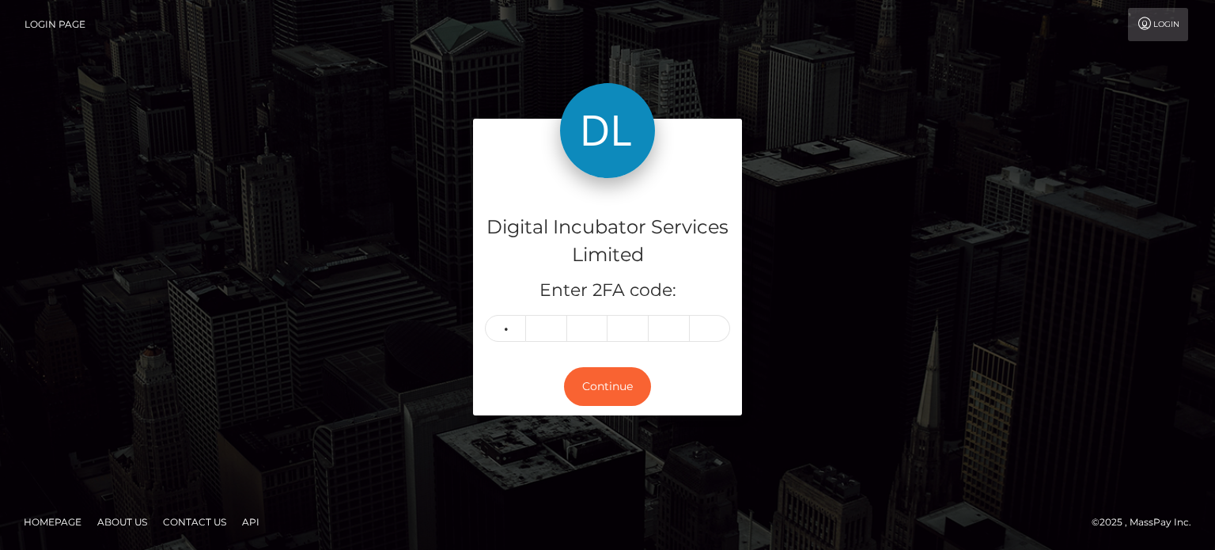
type input "9"
type input "7"
type input "2"
type input "0"
type input "3"
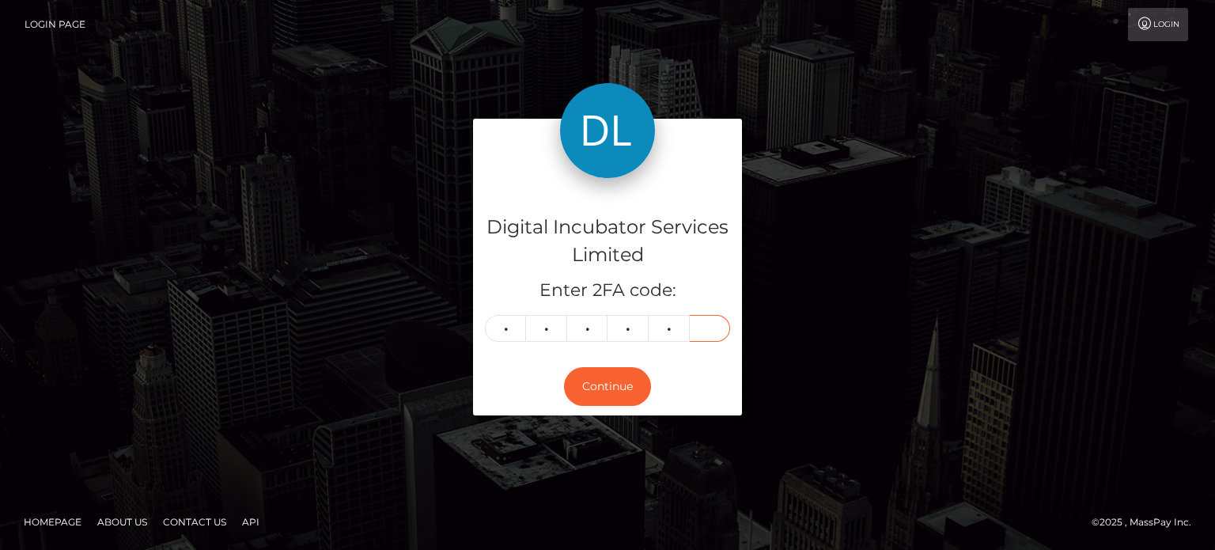
type input "4"
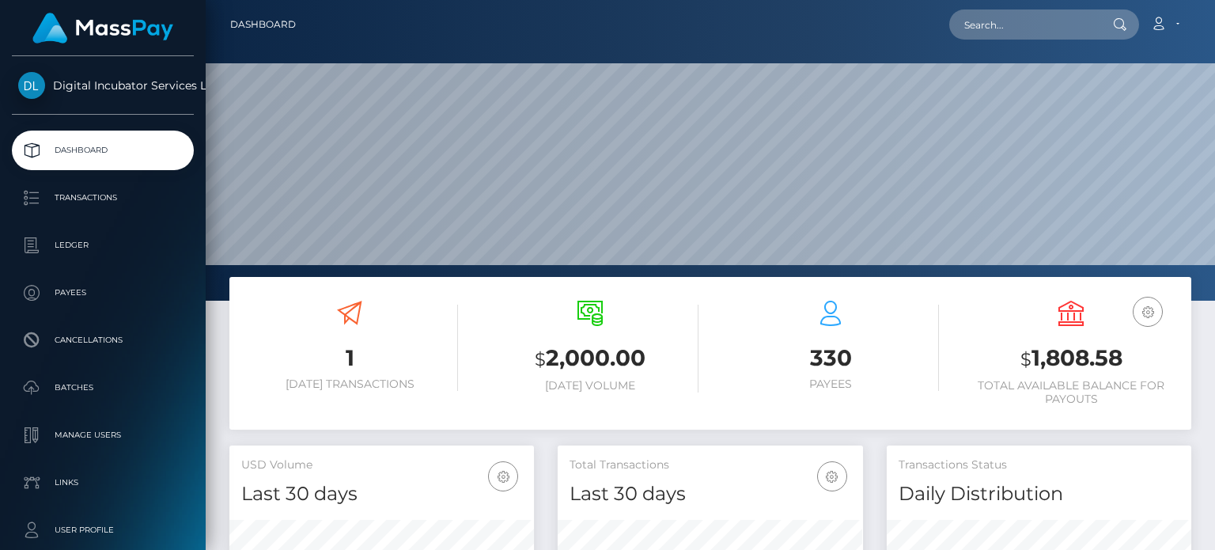
scroll to position [280, 304]
